Goal: Communication & Community: Answer question/provide support

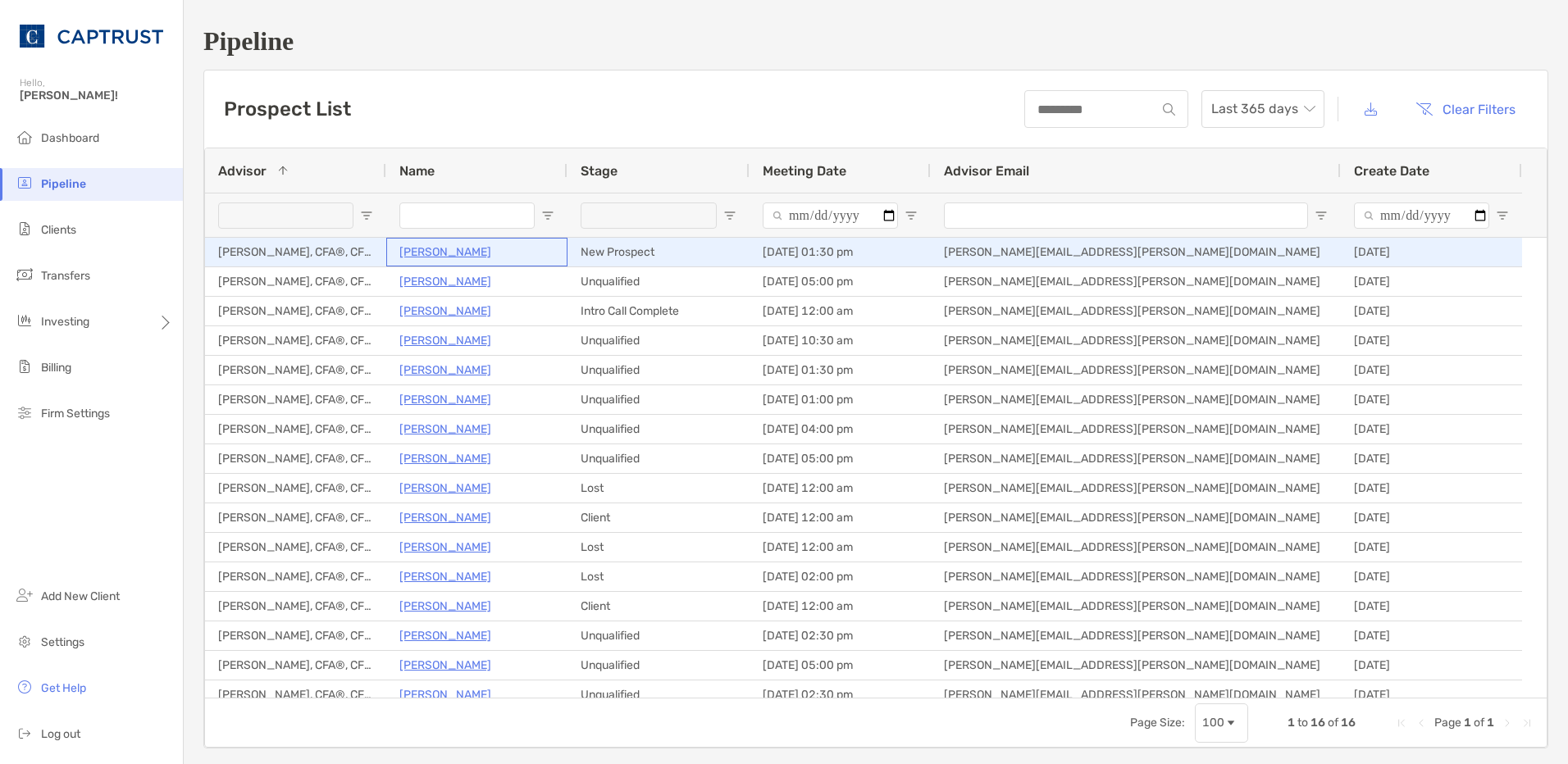
click at [429, 251] on p "[PERSON_NAME]" at bounding box center [445, 253] width 92 height 21
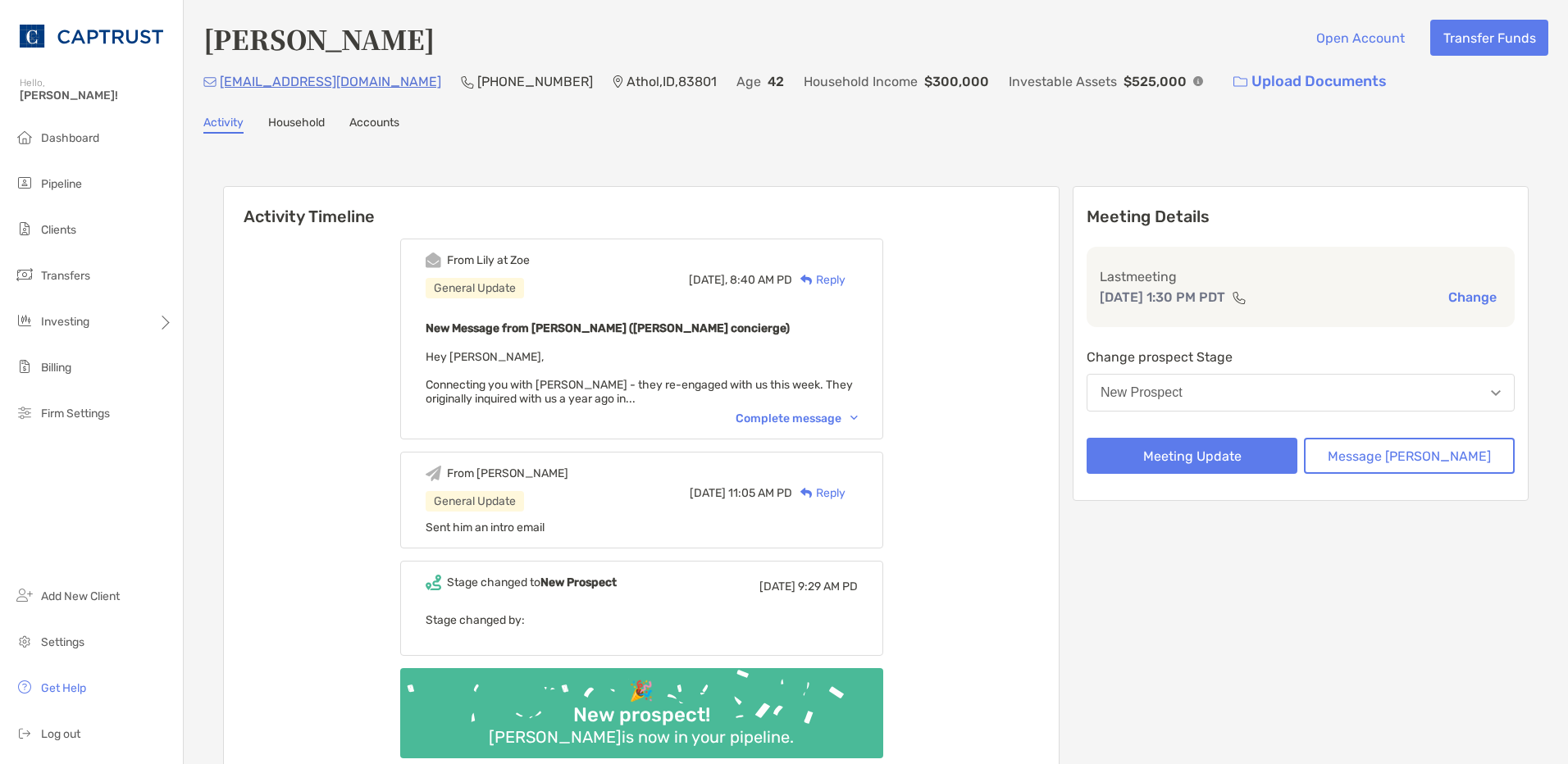
click at [818, 418] on div "Complete message" at bounding box center [796, 418] width 123 height 14
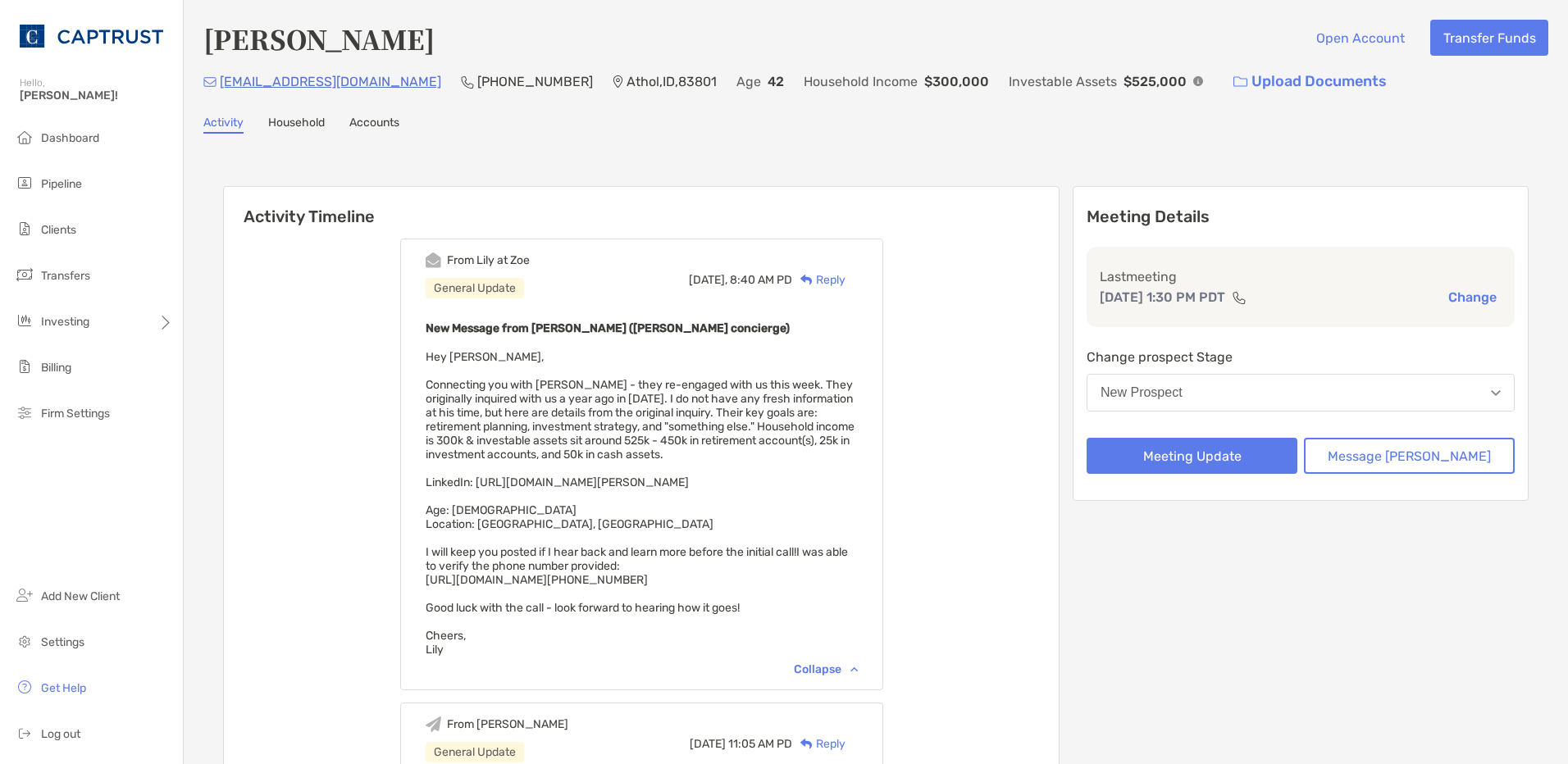
click at [846, 277] on div "Reply" at bounding box center [819, 280] width 53 height 17
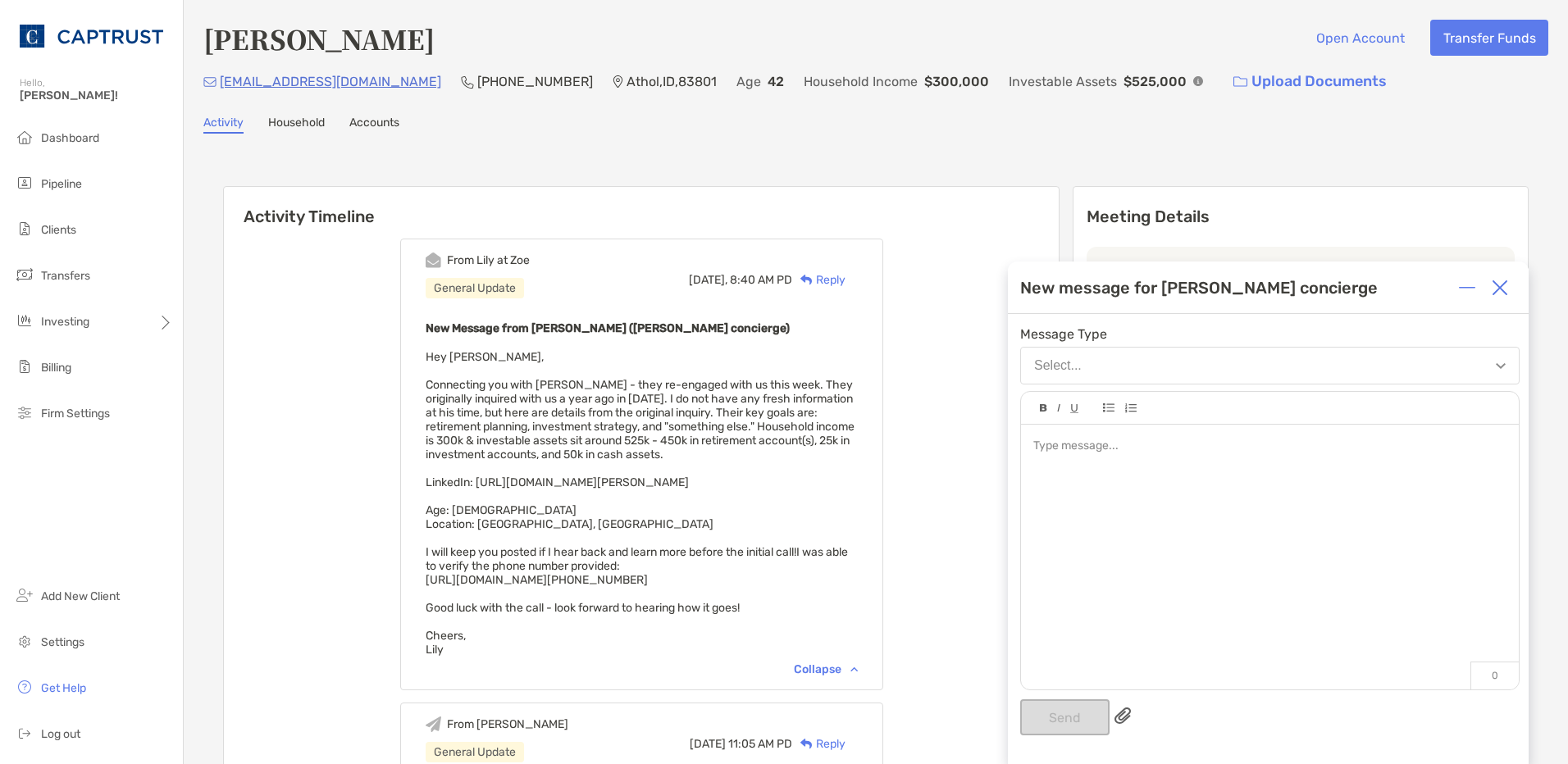
click at [1099, 488] on div at bounding box center [1270, 548] width 498 height 248
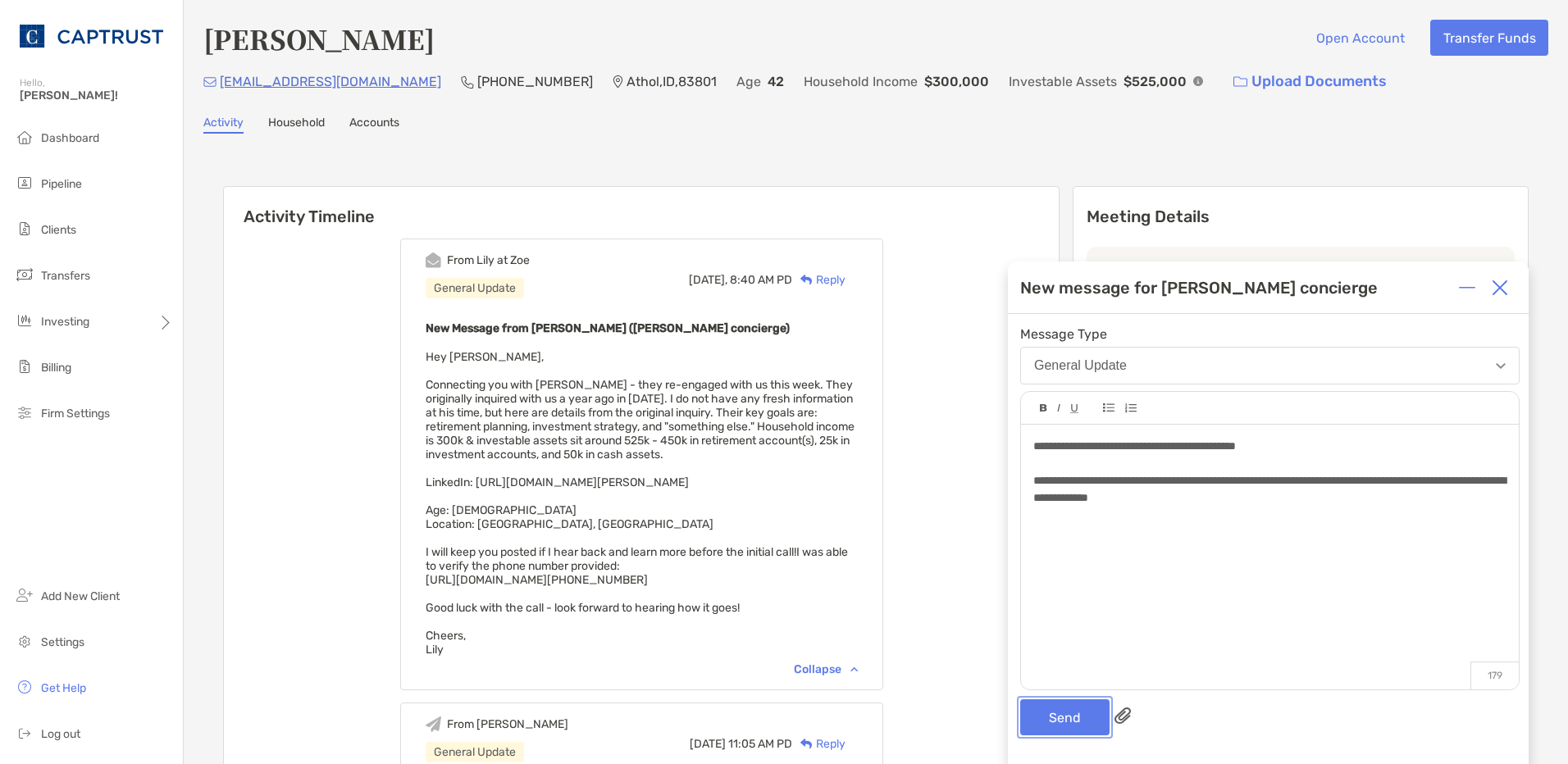
click at [1060, 710] on button "Send" at bounding box center [1065, 717] width 89 height 36
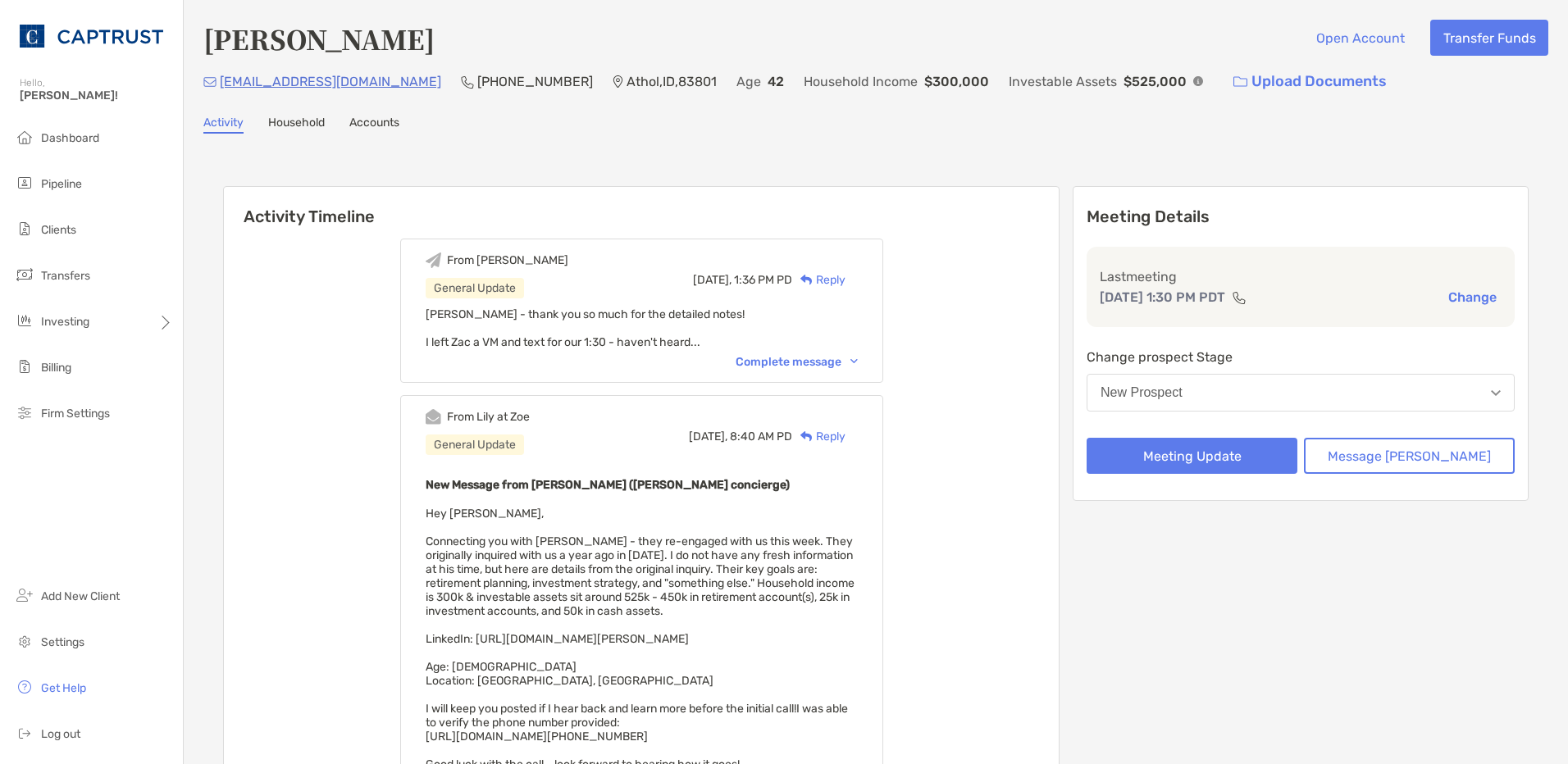
click at [841, 368] on div "Complete message" at bounding box center [796, 362] width 123 height 14
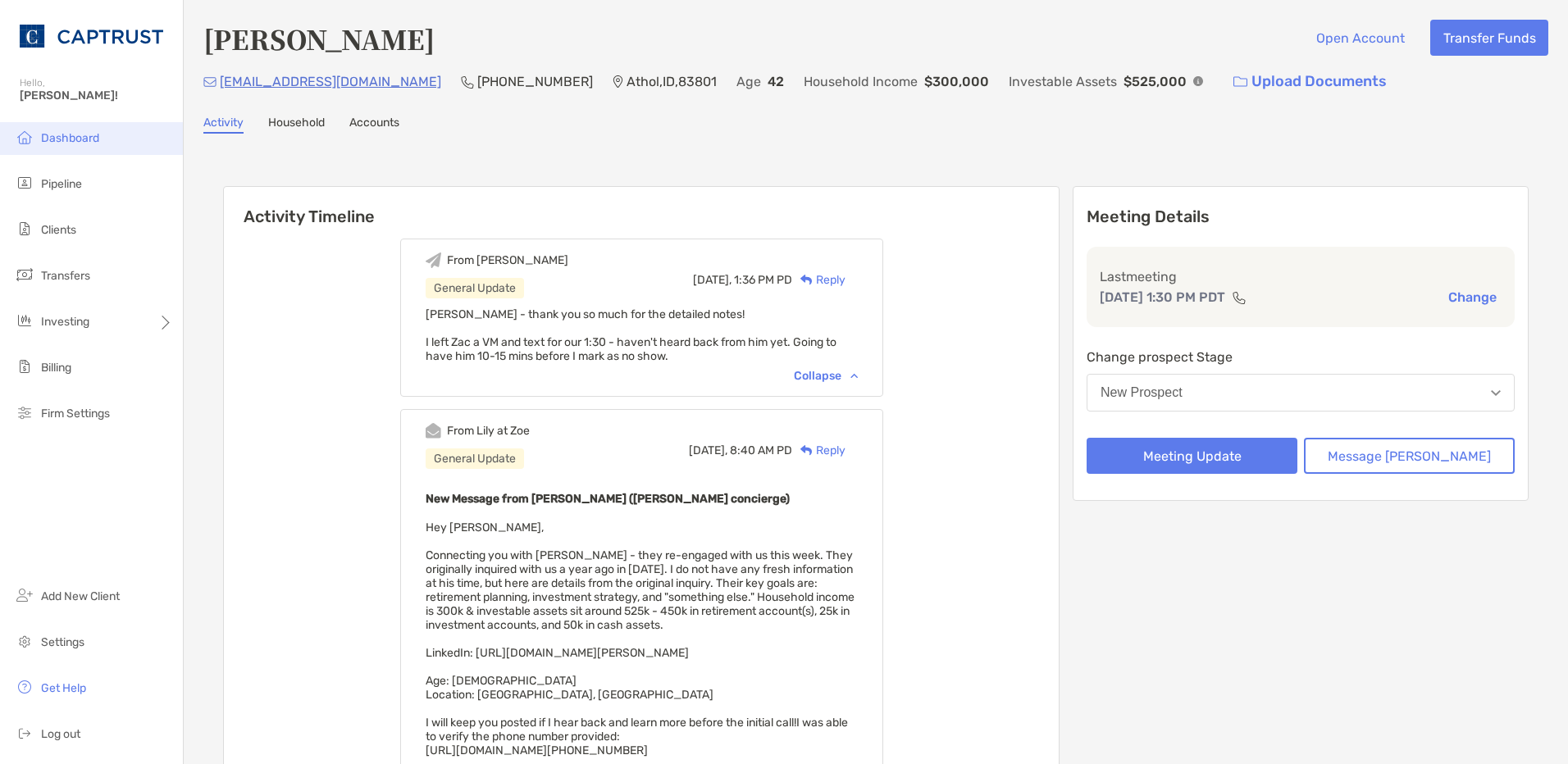
click at [86, 134] on span "Dashboard" at bounding box center [69, 138] width 58 height 14
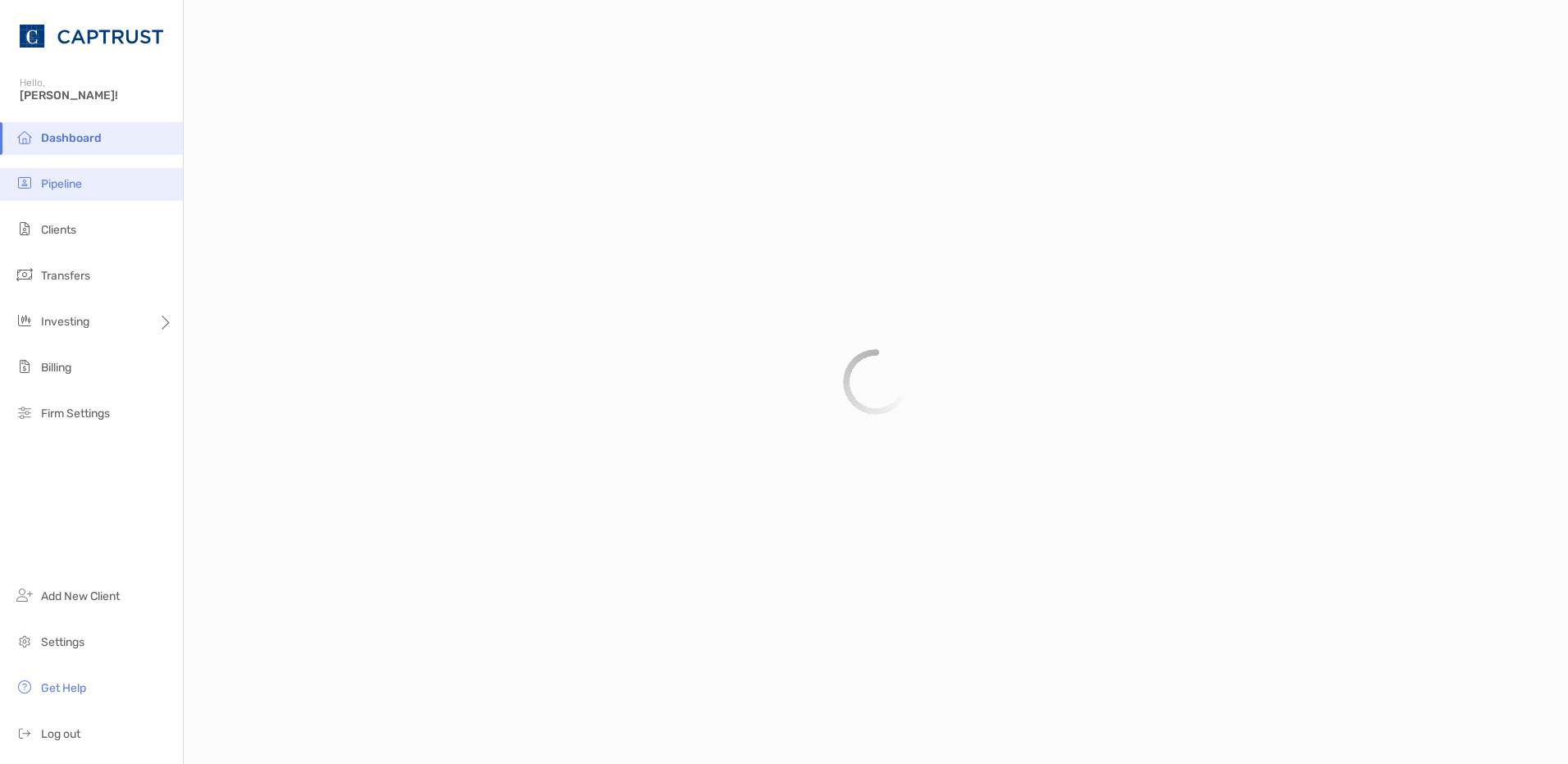
click at [76, 180] on span "Pipeline" at bounding box center [61, 183] width 41 height 14
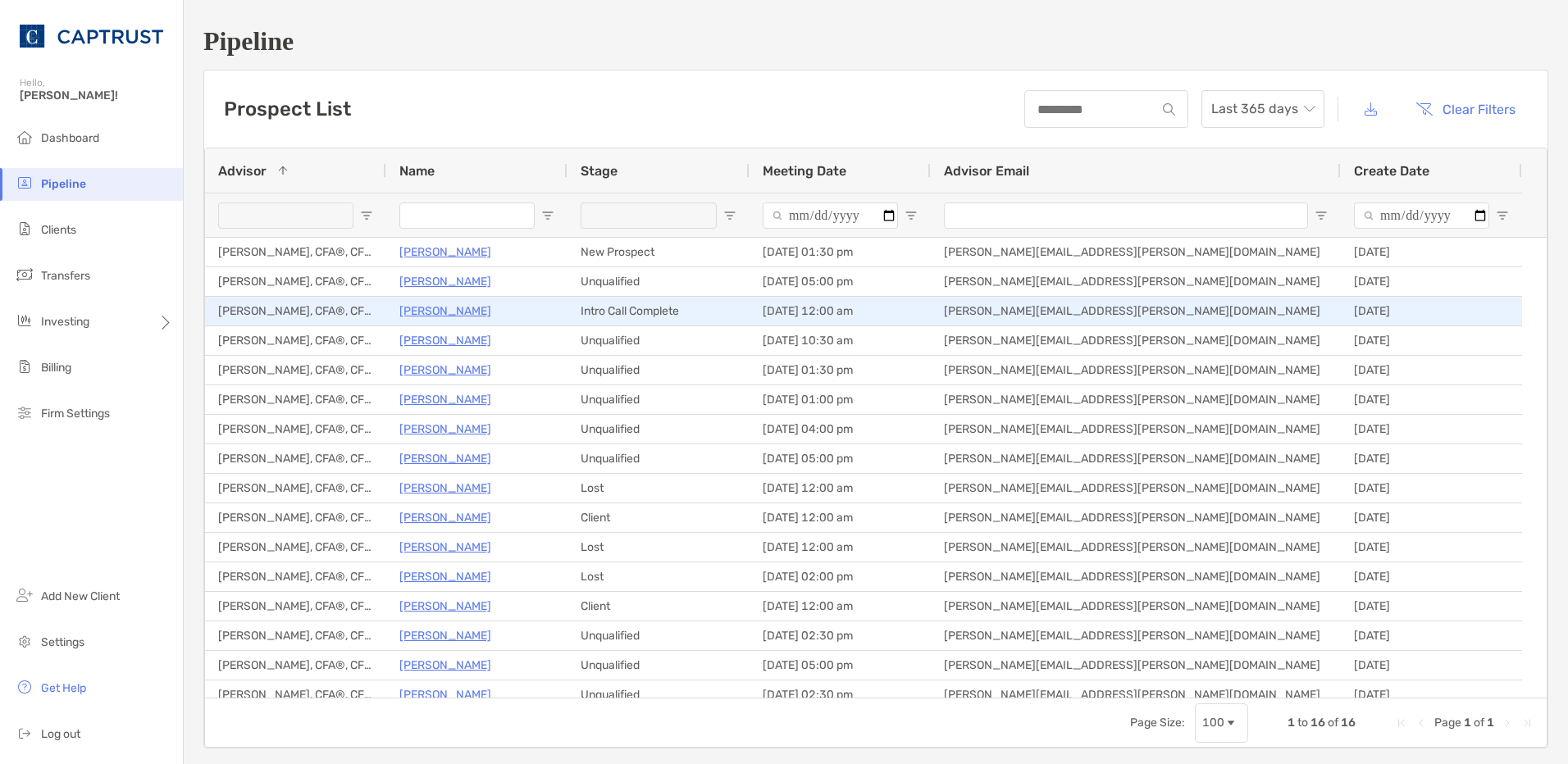
click at [431, 313] on p "David Copsey" at bounding box center [445, 312] width 92 height 21
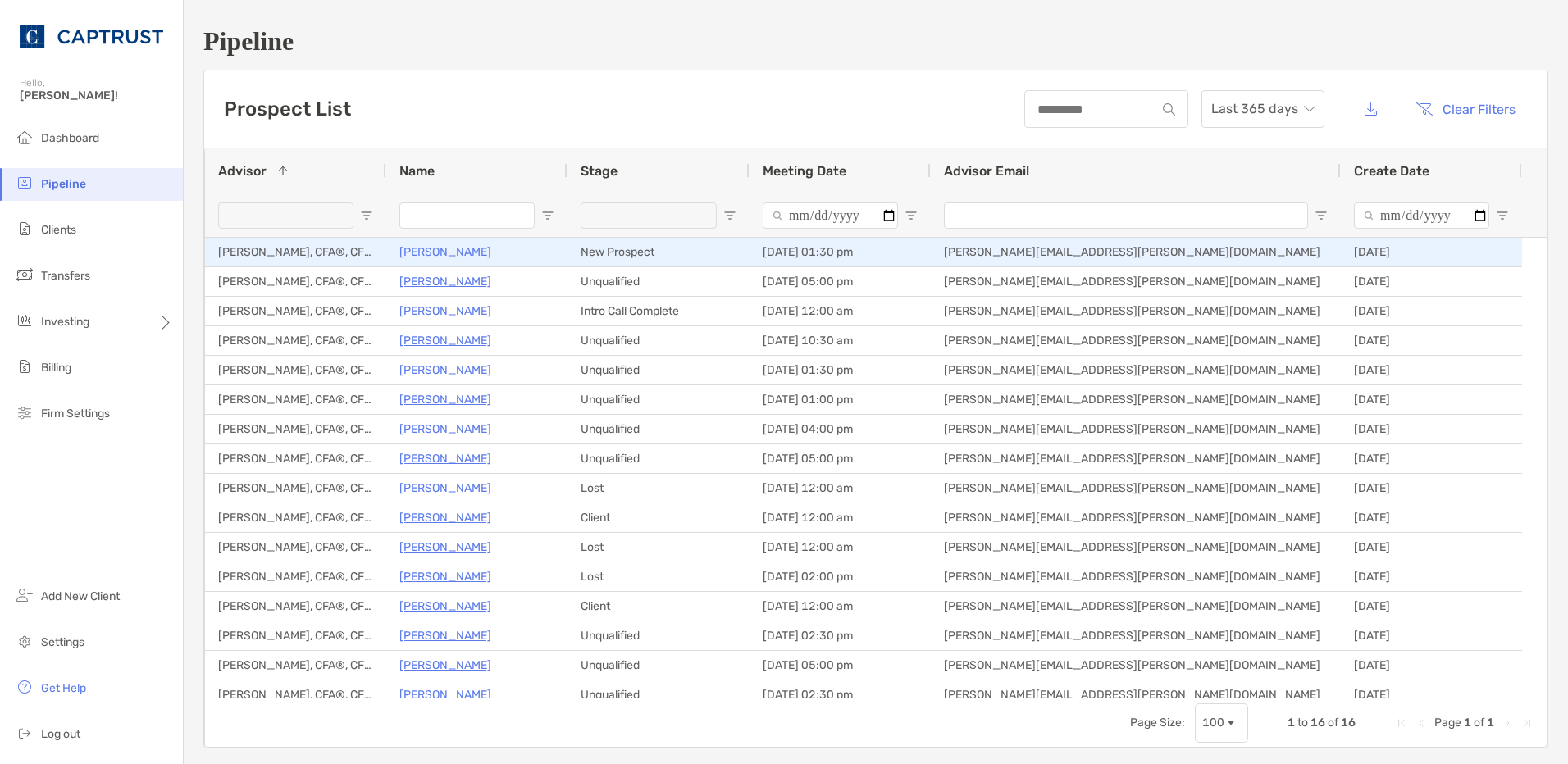
click at [448, 251] on p "[PERSON_NAME]" at bounding box center [445, 253] width 92 height 21
click at [449, 253] on p "[PERSON_NAME]" at bounding box center [445, 253] width 92 height 21
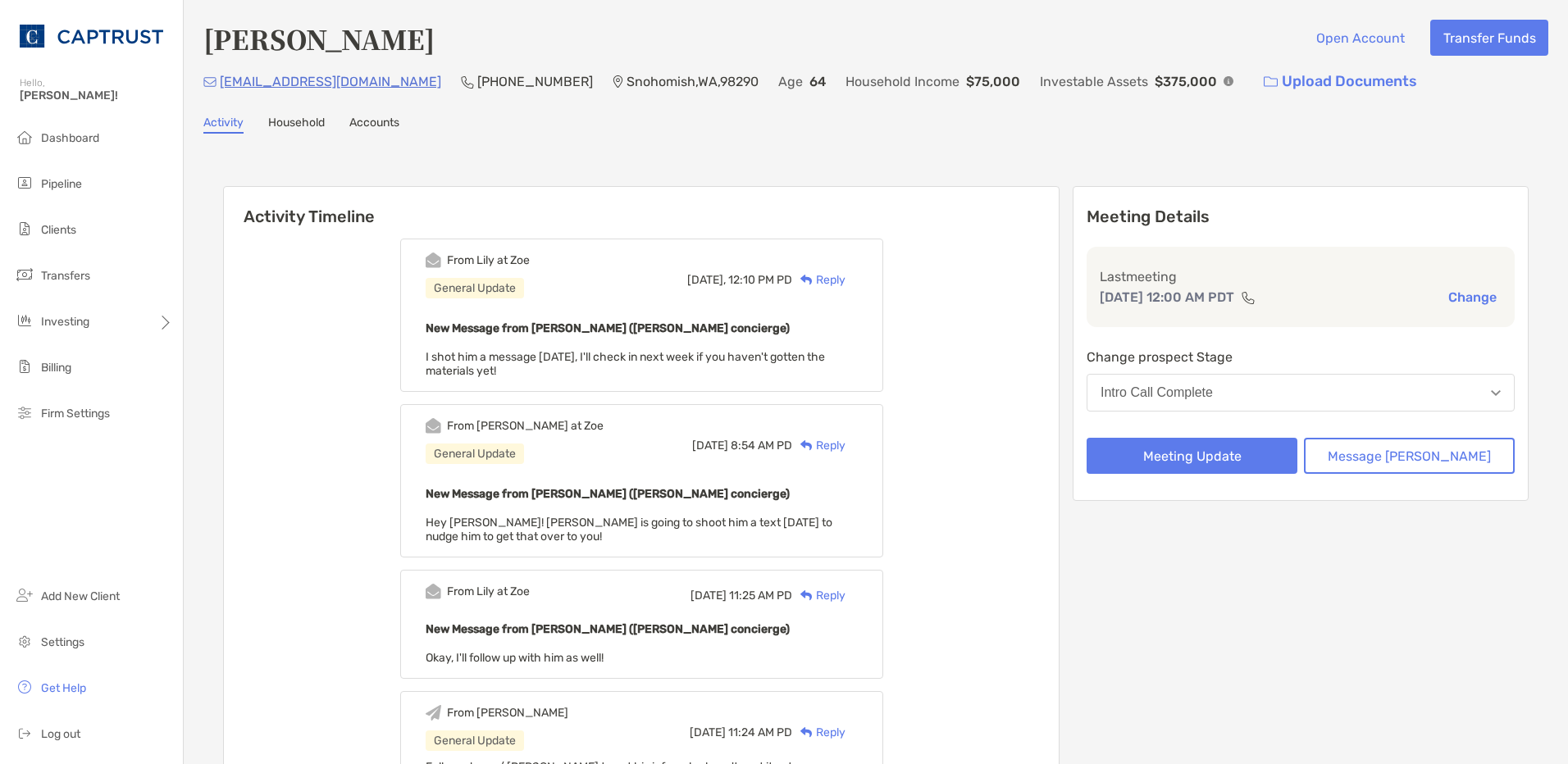
click at [843, 285] on div "Reply" at bounding box center [819, 280] width 53 height 17
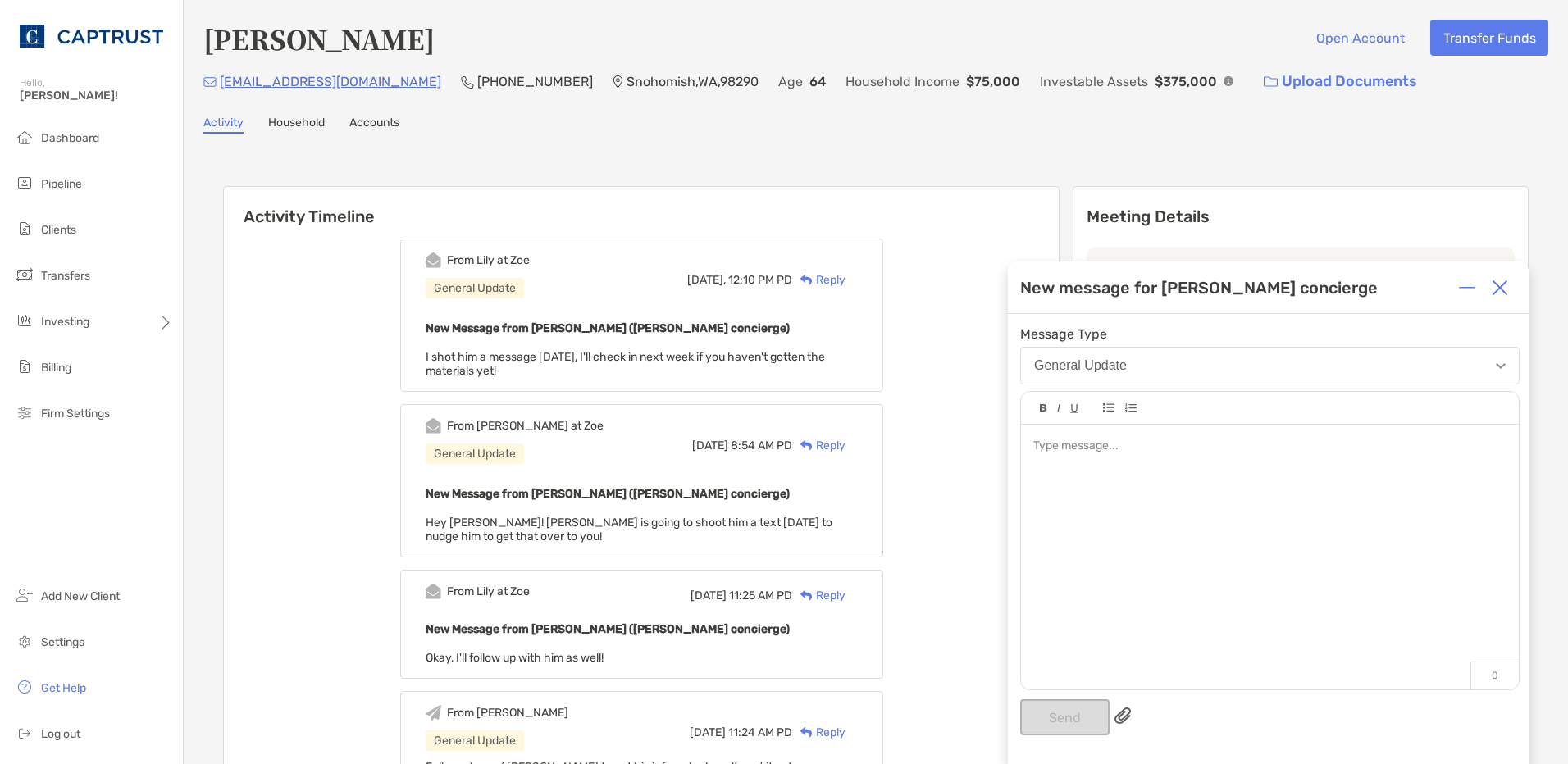
click at [1128, 487] on div at bounding box center [1270, 548] width 498 height 248
click at [1046, 697] on div "**********" at bounding box center [1269, 540] width 521 height 450
click at [1052, 721] on button "Send" at bounding box center [1065, 717] width 89 height 36
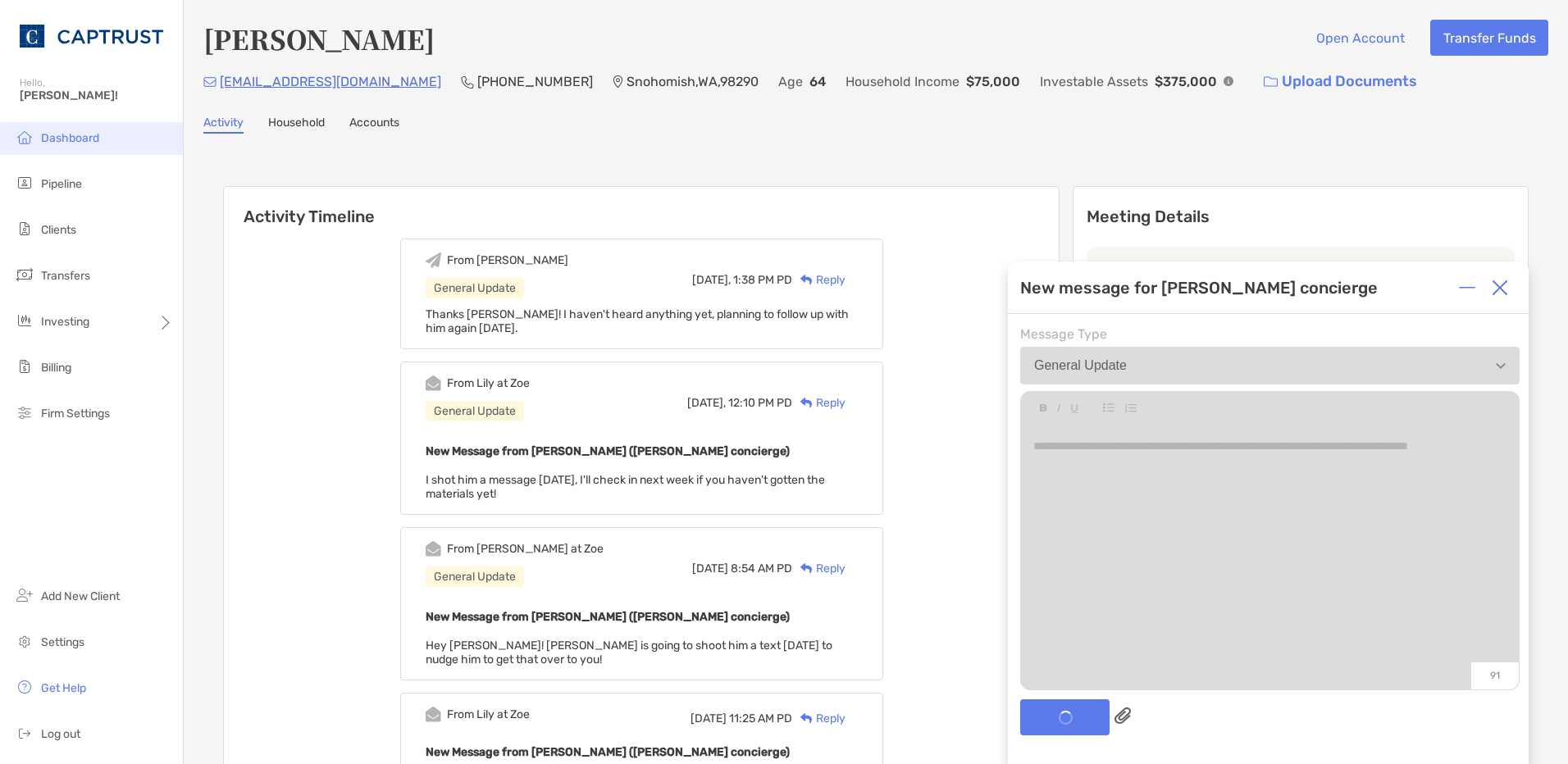
click at [45, 123] on li "Dashboard" at bounding box center [91, 139] width 182 height 33
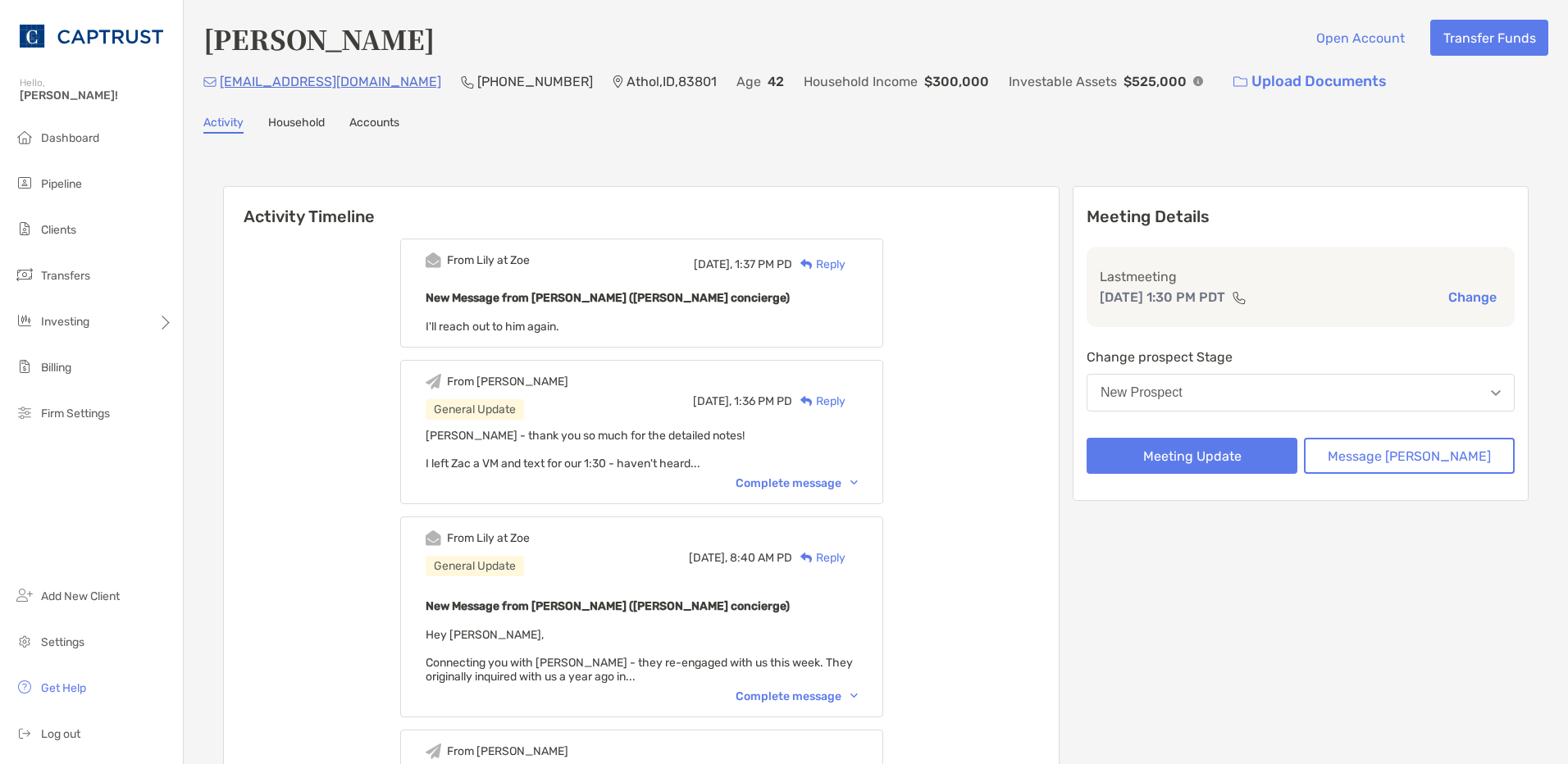
click at [854, 492] on div "From [PERSON_NAME] General Update [DATE], 1:36 PM PD Reply [PERSON_NAME] - than…" at bounding box center [641, 432] width 483 height 144
click at [840, 483] on div "Complete message" at bounding box center [796, 483] width 123 height 14
click at [1284, 456] on button "Meeting Update" at bounding box center [1192, 456] width 211 height 36
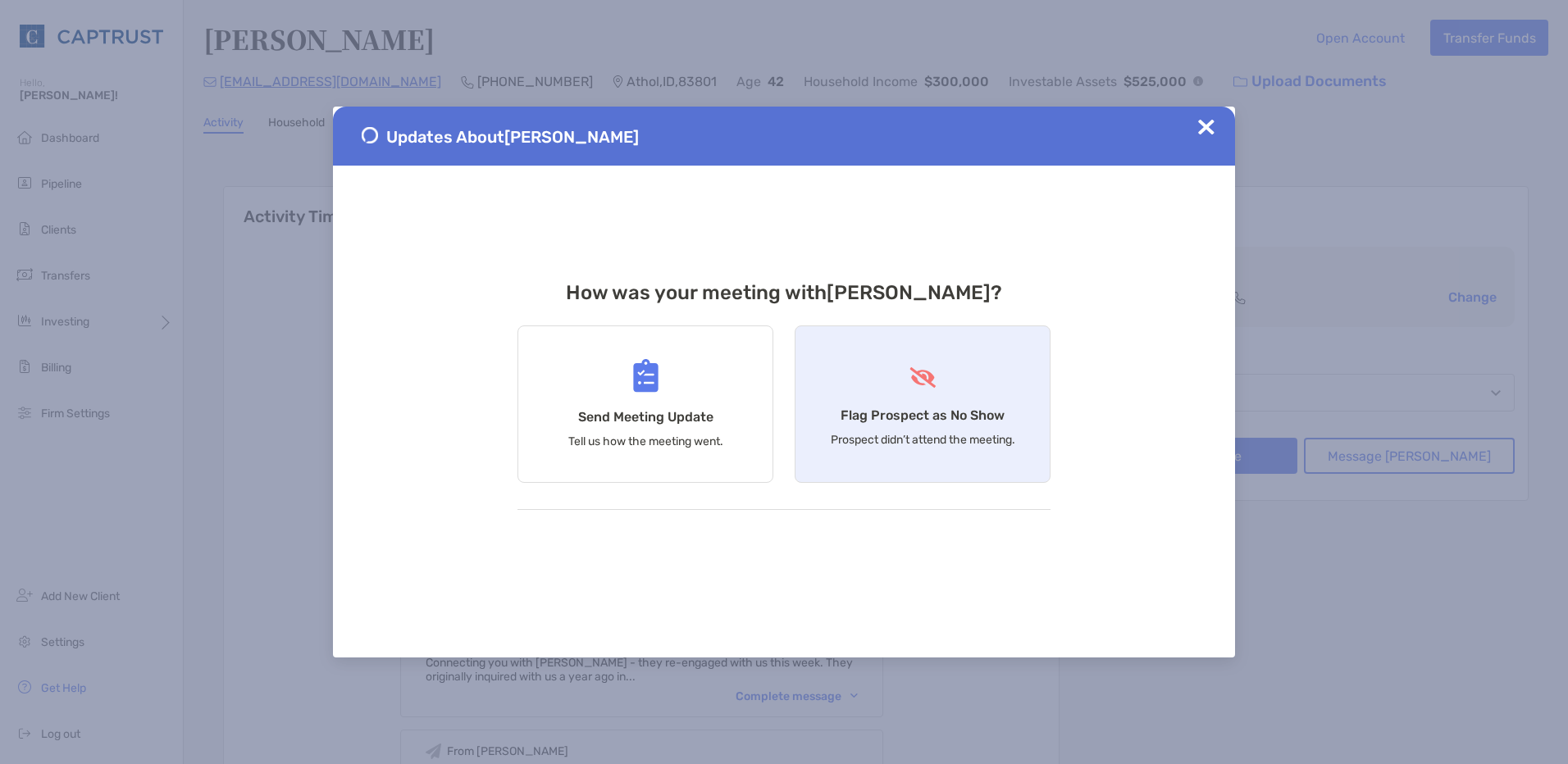
click at [955, 397] on div "Flag Prospect as No Show Prospect didn’t attend the meeting." at bounding box center [922, 405] width 256 height 158
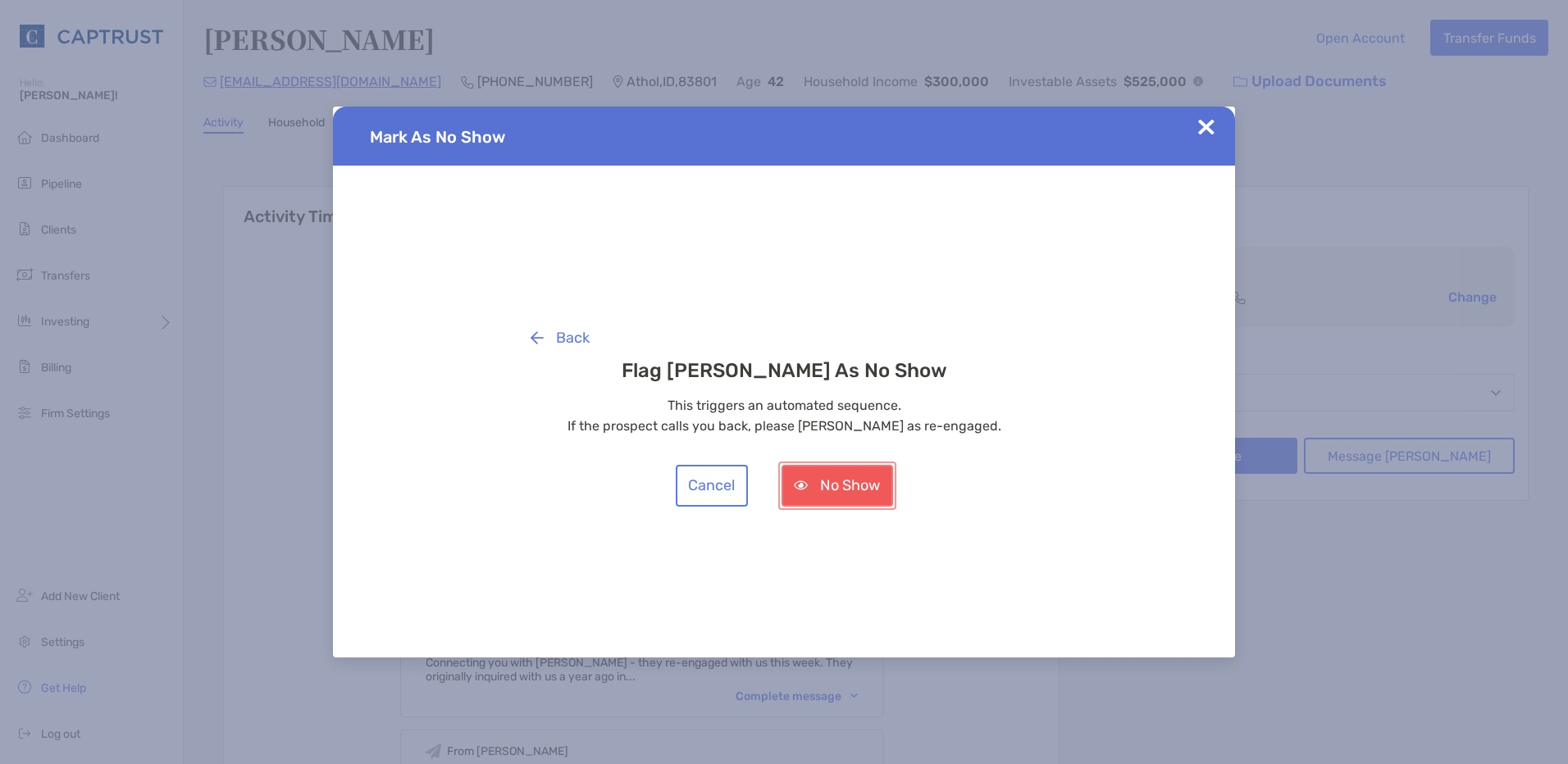
click at [823, 483] on button "No Show" at bounding box center [836, 486] width 111 height 42
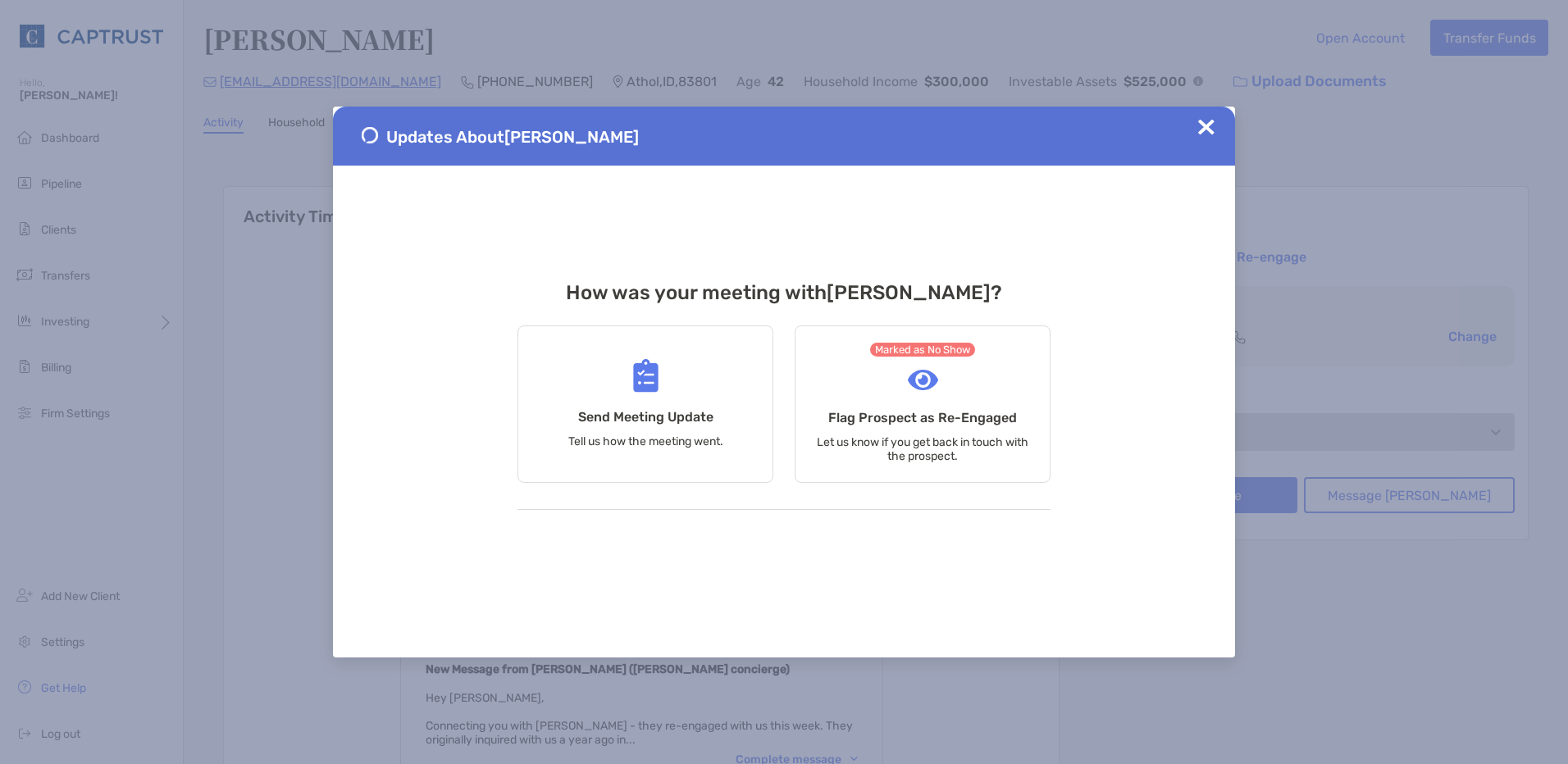
click at [1207, 124] on img at bounding box center [1206, 126] width 16 height 16
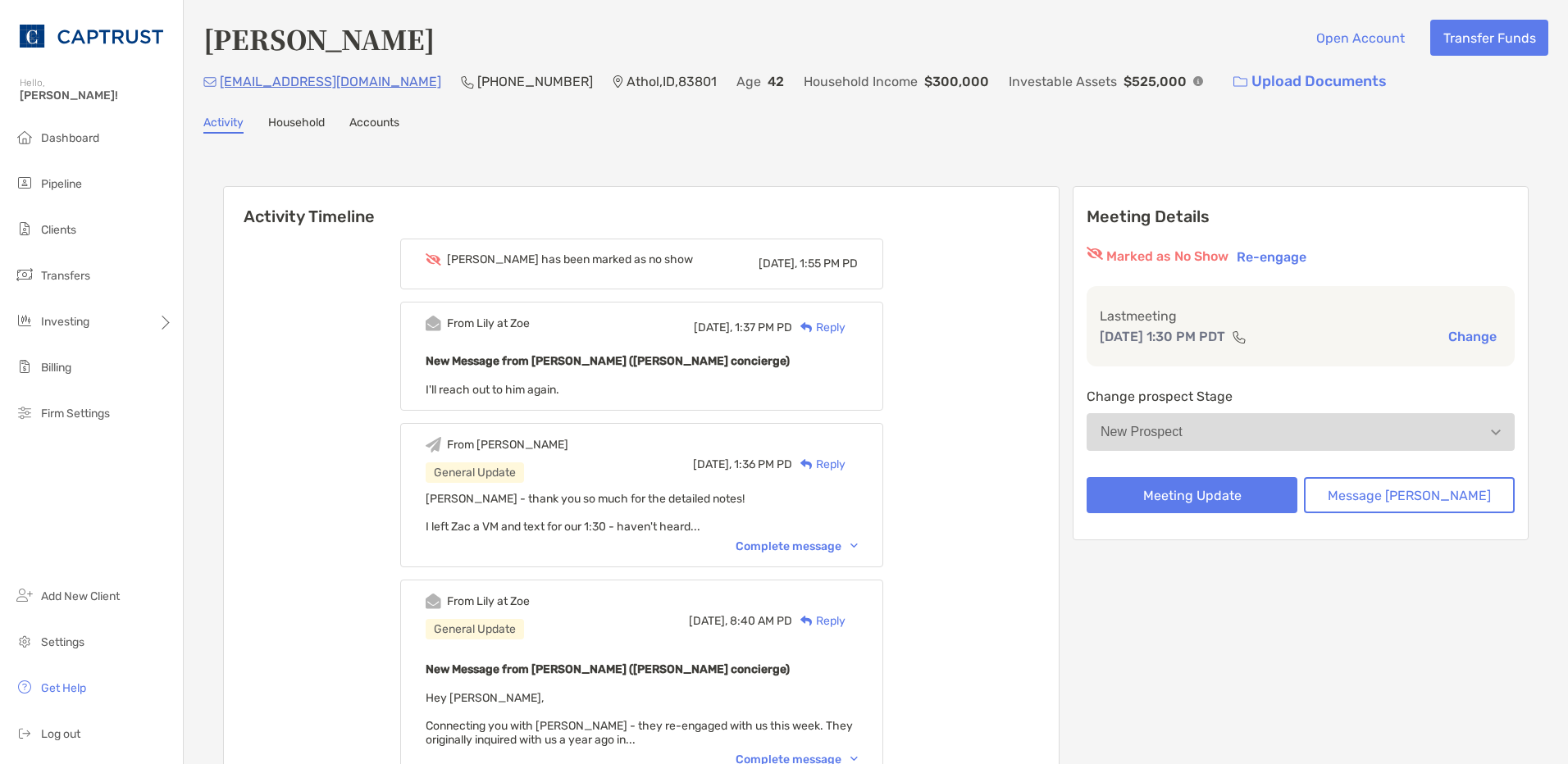
click at [846, 326] on div "Reply" at bounding box center [819, 328] width 53 height 17
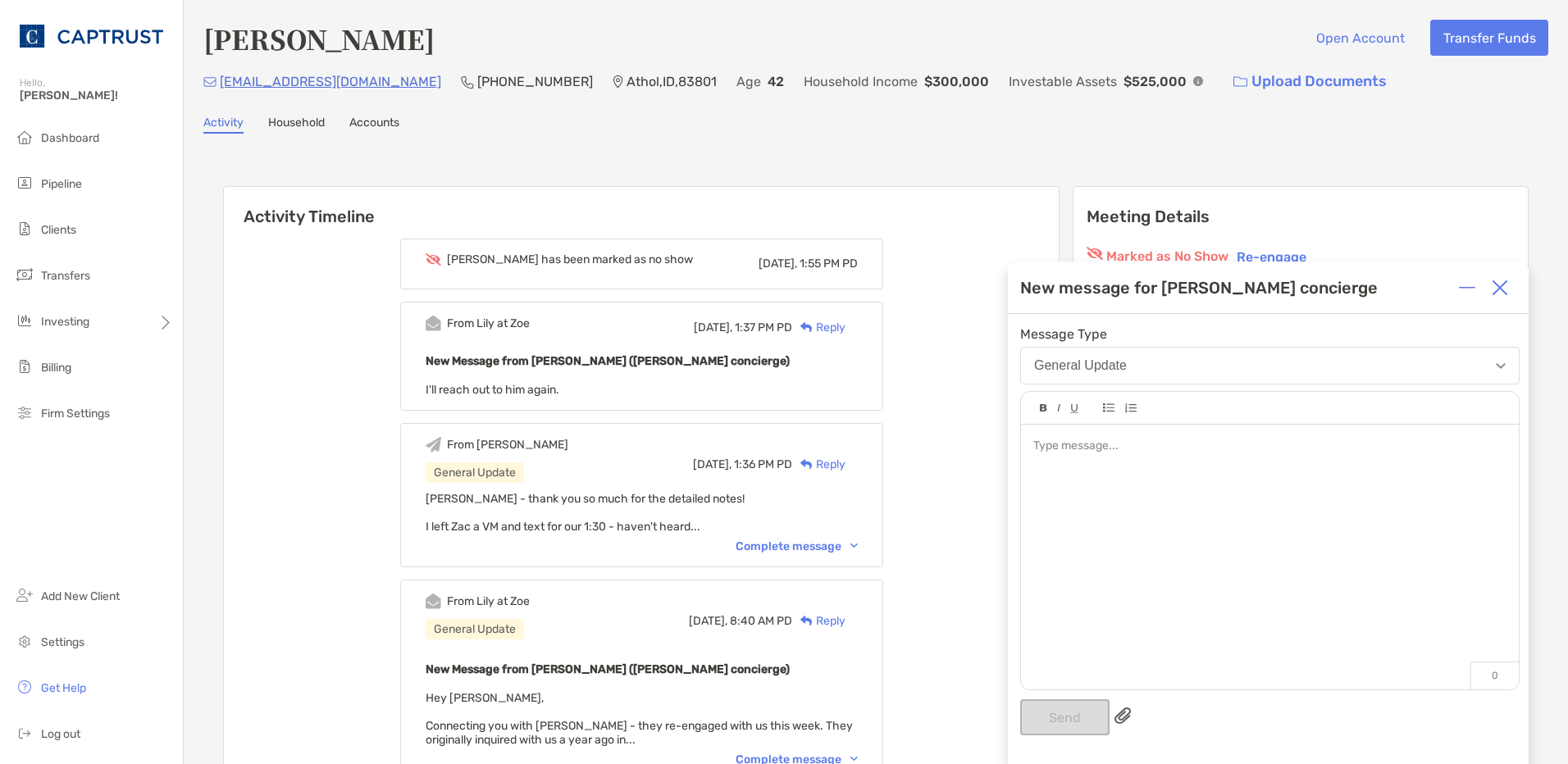
click at [1064, 443] on div at bounding box center [1269, 447] width 472 height 17
click at [1055, 716] on button "Send" at bounding box center [1065, 717] width 89 height 36
